Goal: Task Accomplishment & Management: Manage account settings

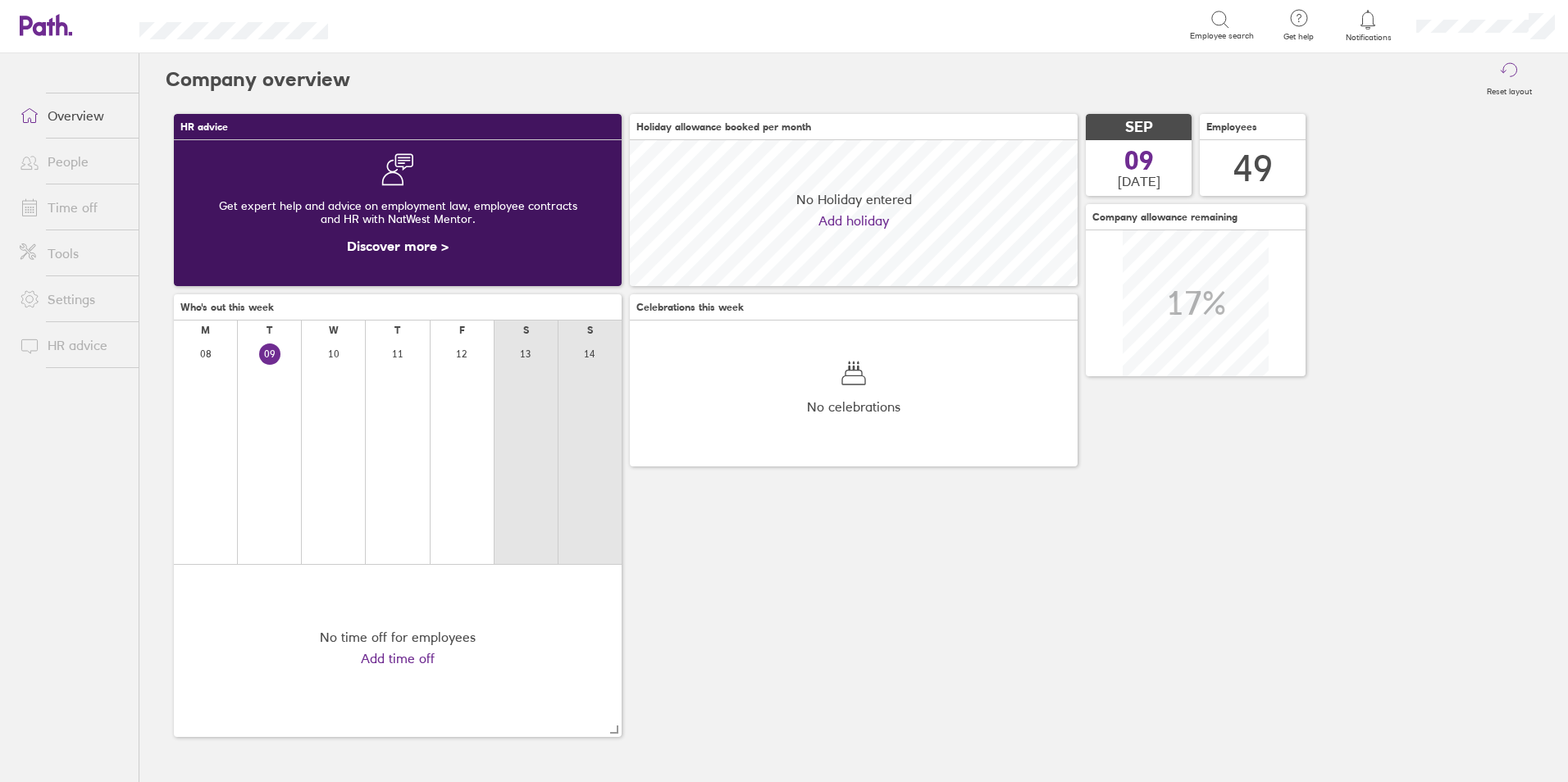
scroll to position [146, 448]
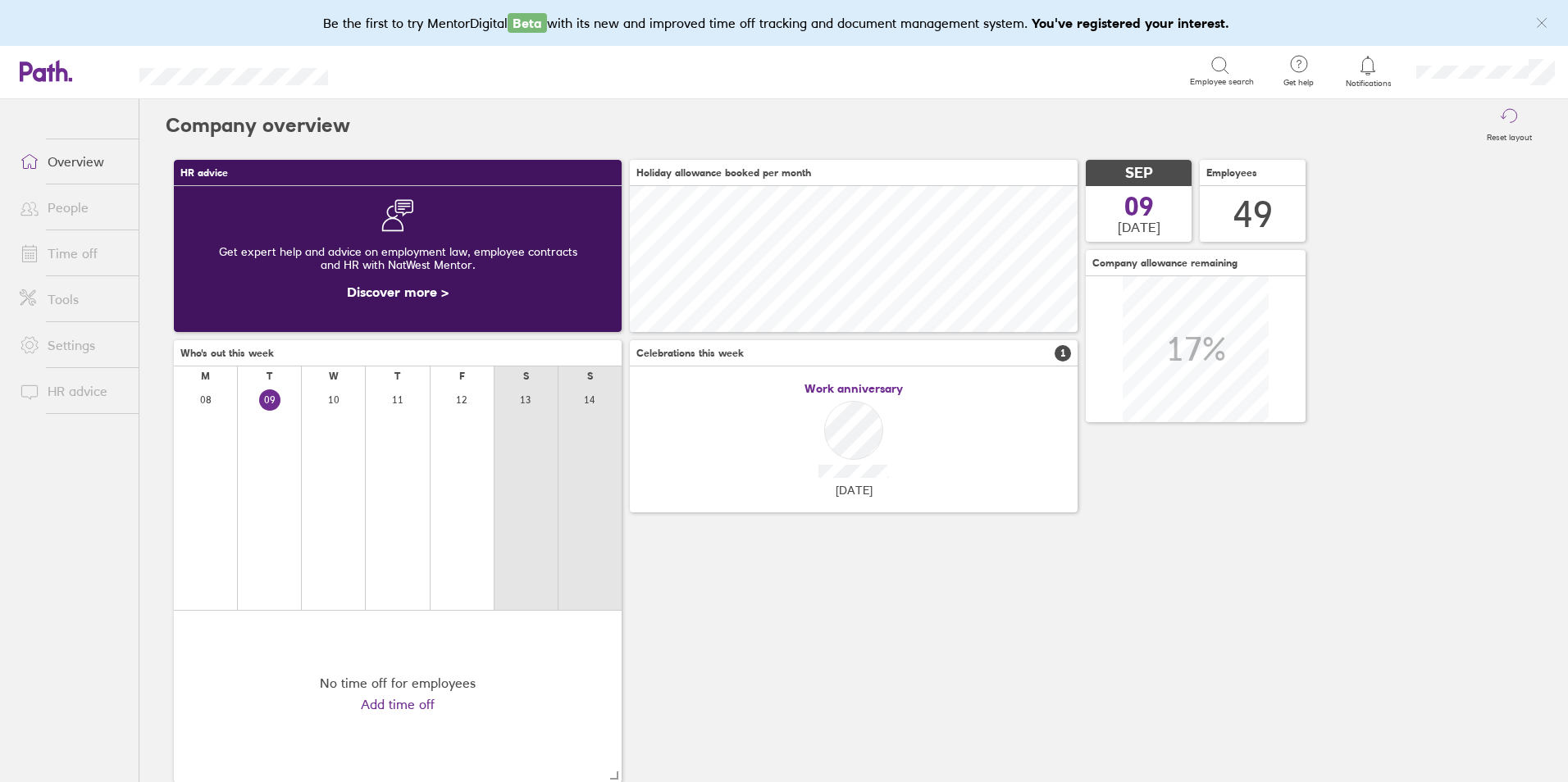
click at [77, 254] on link "Time off" at bounding box center [72, 253] width 132 height 33
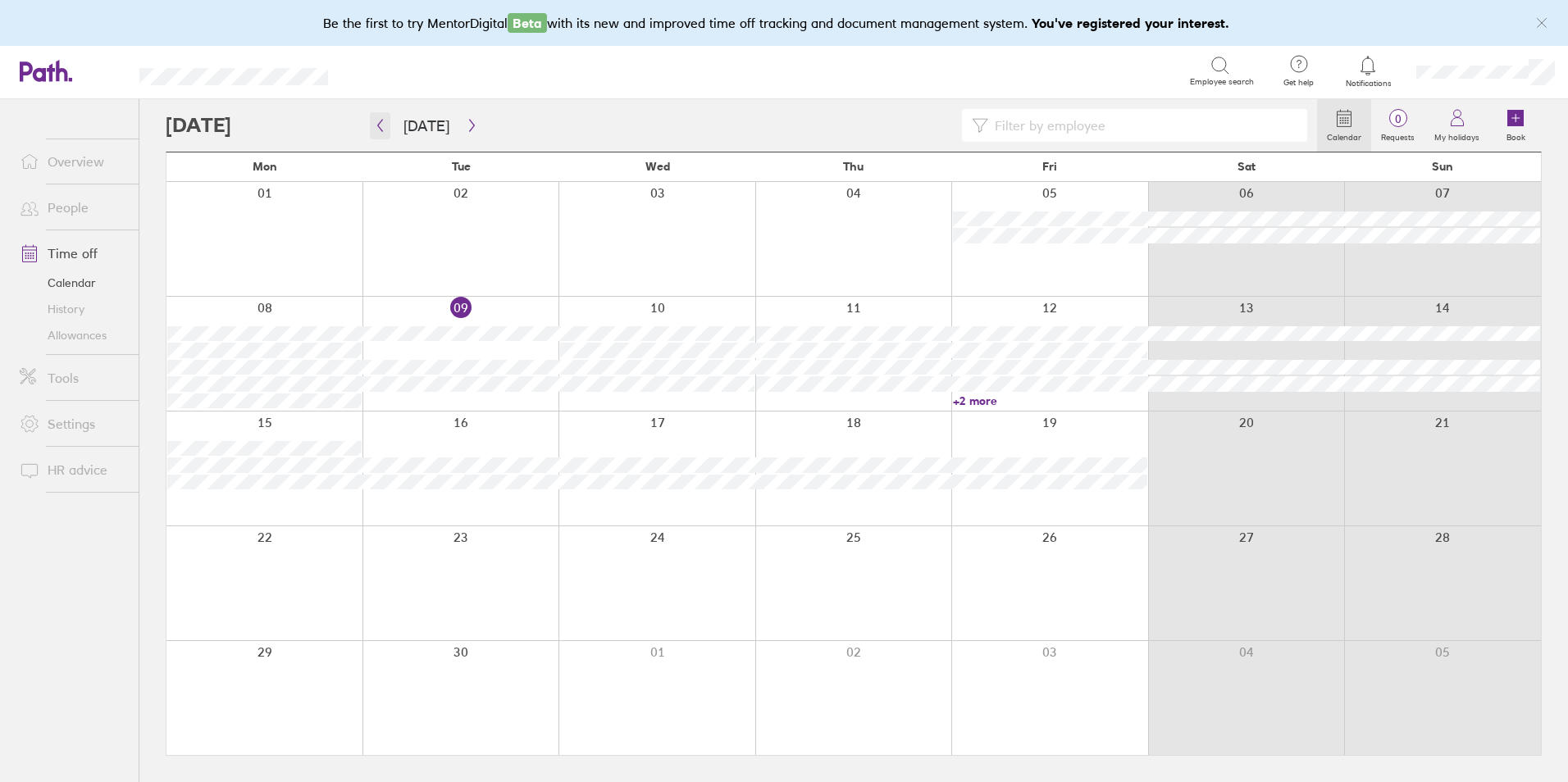
click at [381, 131] on icon "button" at bounding box center [380, 126] width 13 height 13
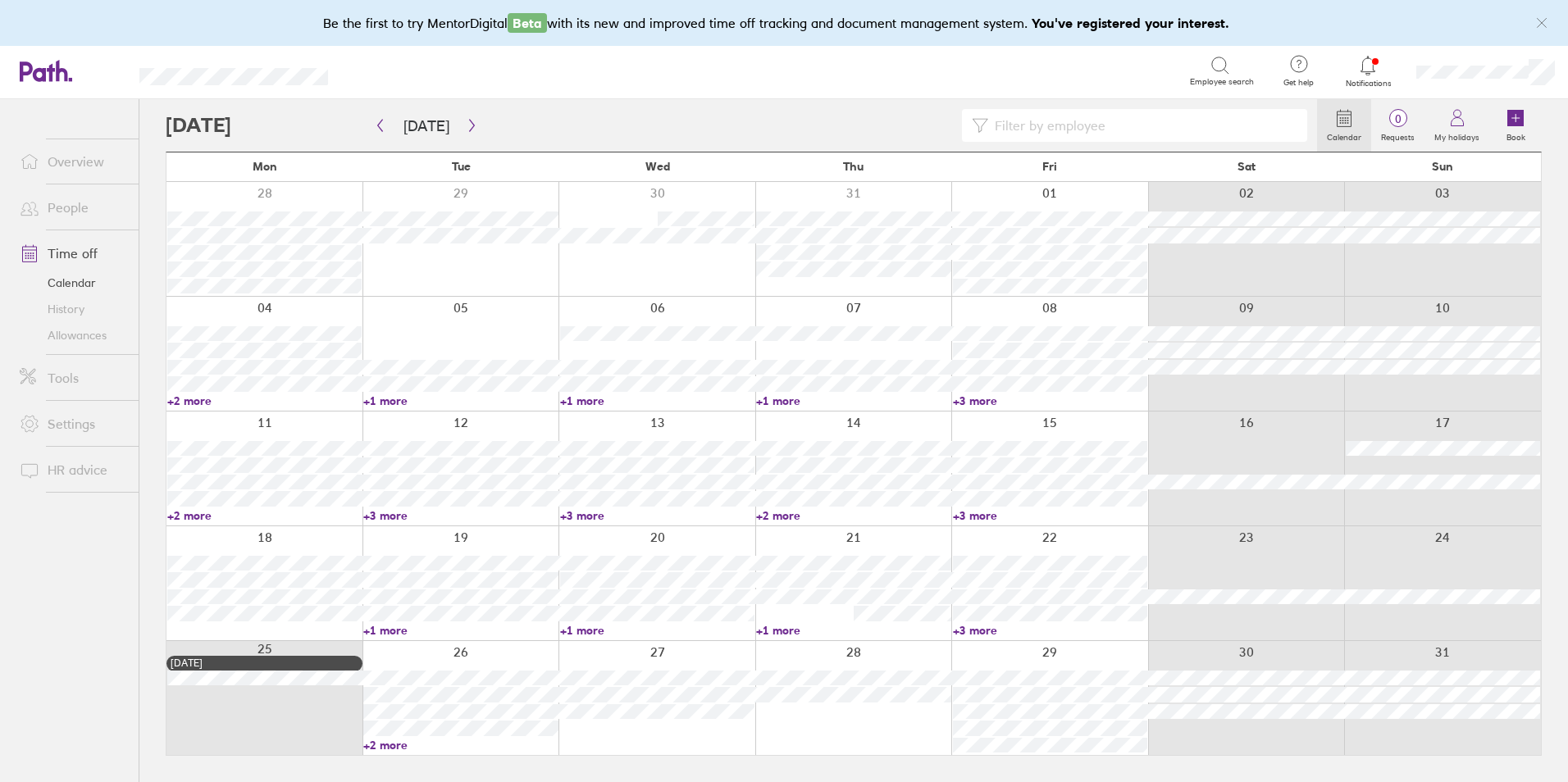
click at [1028, 117] on input at bounding box center [1143, 126] width 309 height 31
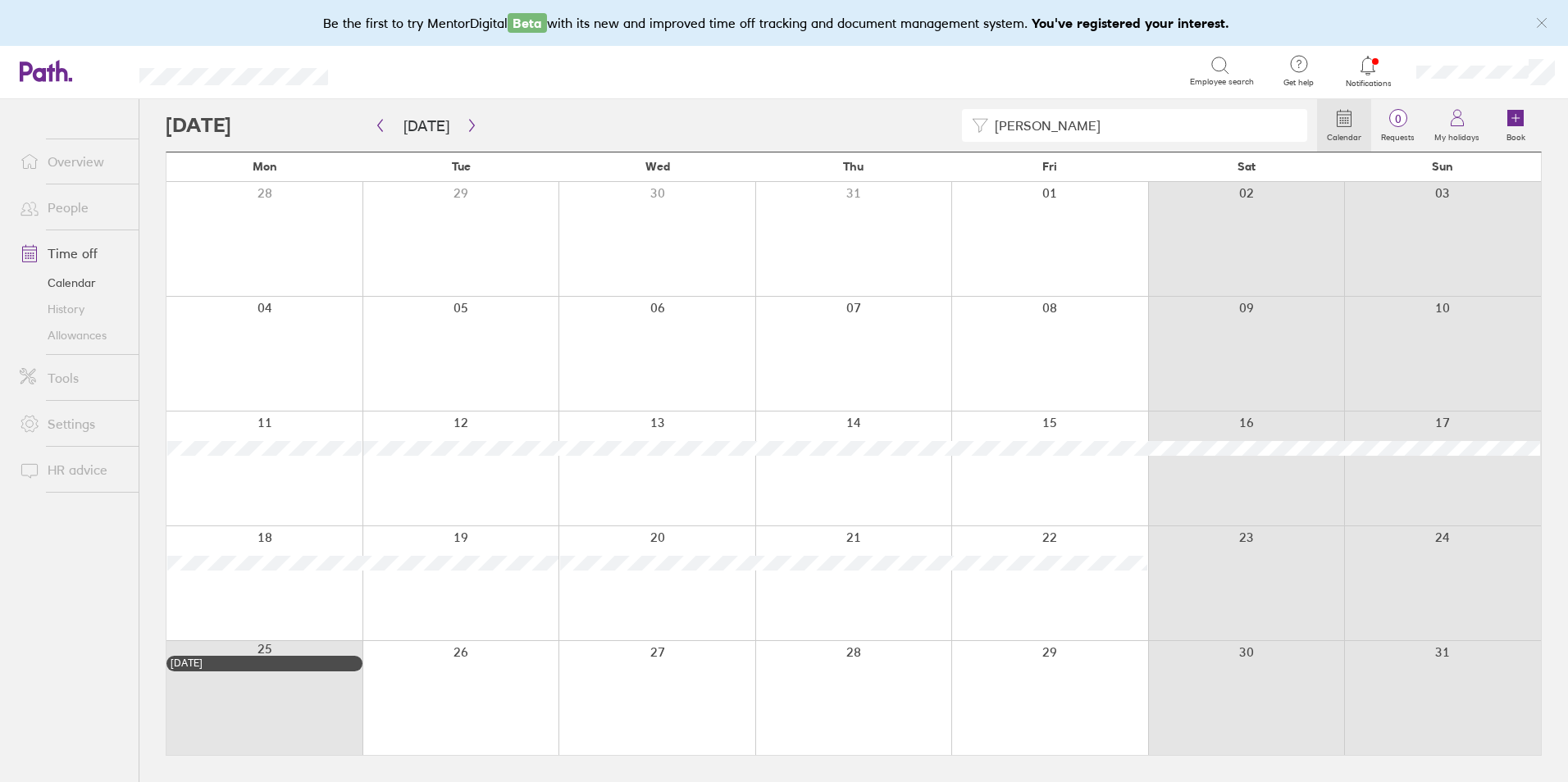
drag, startPoint x: 1061, startPoint y: 128, endPoint x: 902, endPoint y: 97, distance: 162.0
click at [902, 97] on div "Be the first to try MentorDigital Beta with its new and improved time off track…" at bounding box center [784, 391] width 1568 height 782
type input "a"
type input "h"
type input "c"
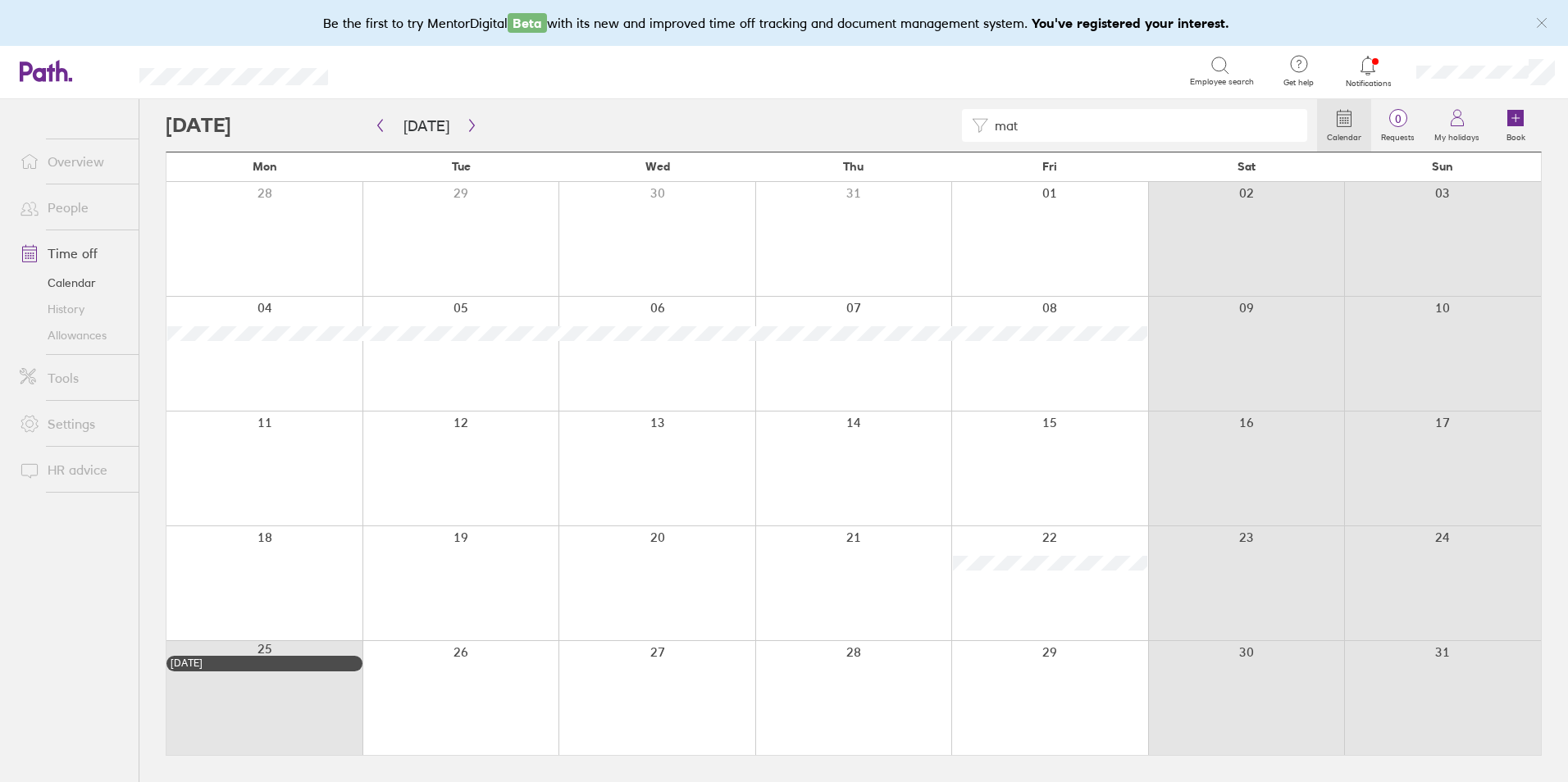
drag, startPoint x: 1059, startPoint y: 124, endPoint x: 856, endPoint y: 121, distance: 203.0
click at [883, 124] on div "mat" at bounding box center [742, 126] width 1152 height 33
type input "robin"
drag, startPoint x: 851, startPoint y: 658, endPoint x: 712, endPoint y: 14, distance: 658.8
click at [851, 658] on div at bounding box center [853, 698] width 196 height 114
